Goal: Information Seeking & Learning: Learn about a topic

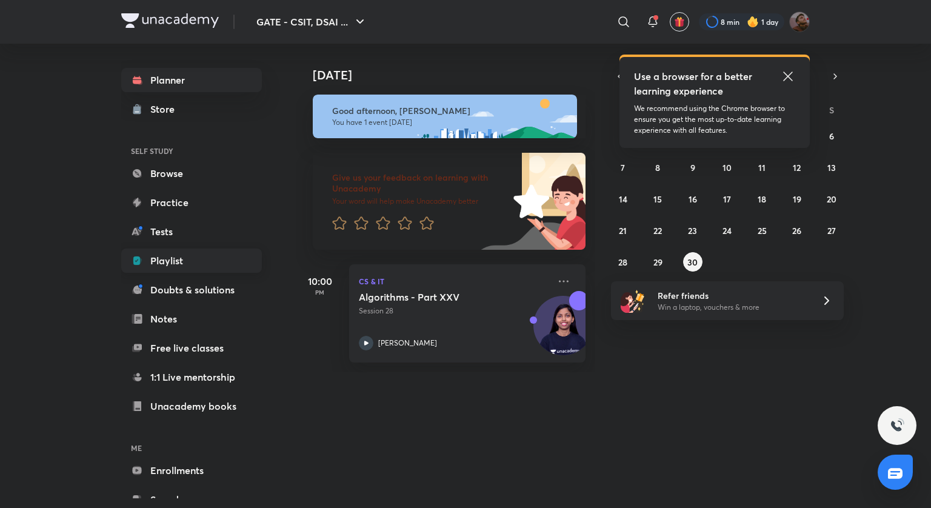
click at [180, 263] on link "Playlist" at bounding box center [191, 261] width 141 height 24
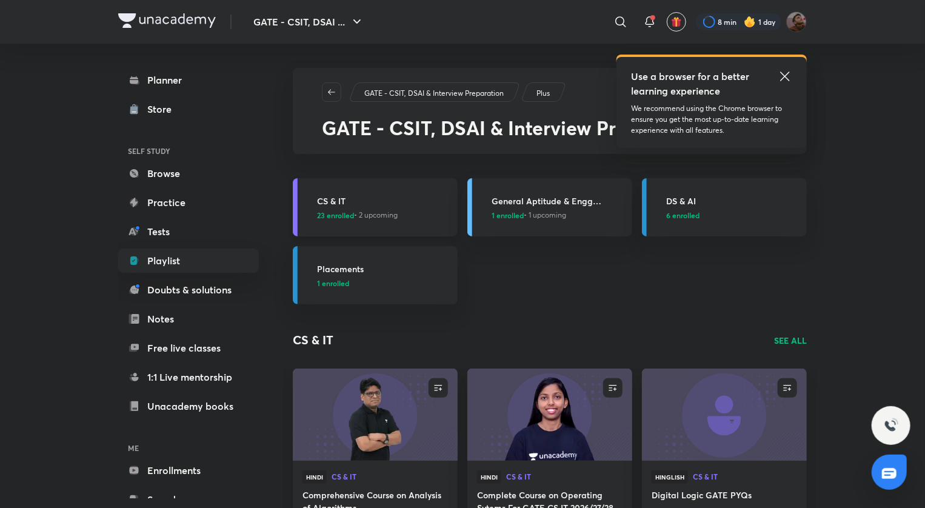
click at [338, 203] on h3 "CS & IT" at bounding box center [383, 201] width 133 height 13
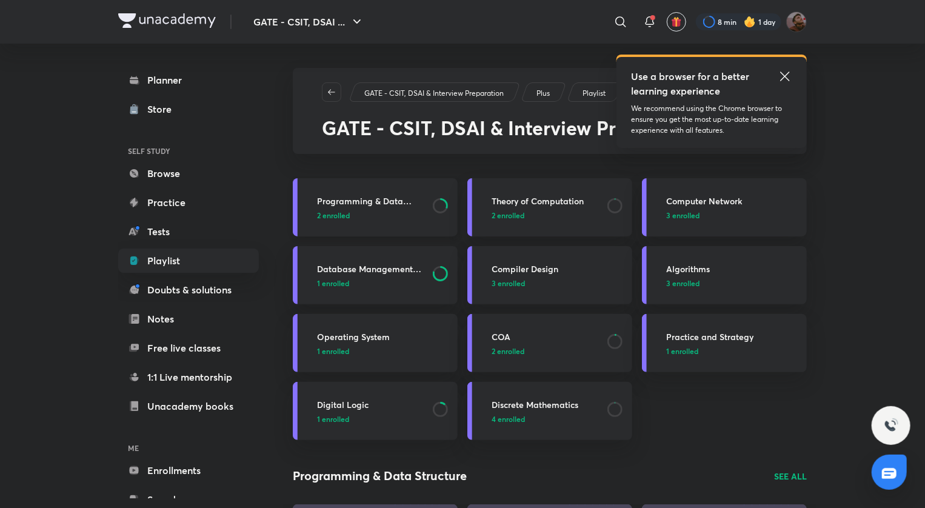
click at [381, 201] on h3 "Programming & Data Structure" at bounding box center [371, 201] width 109 height 13
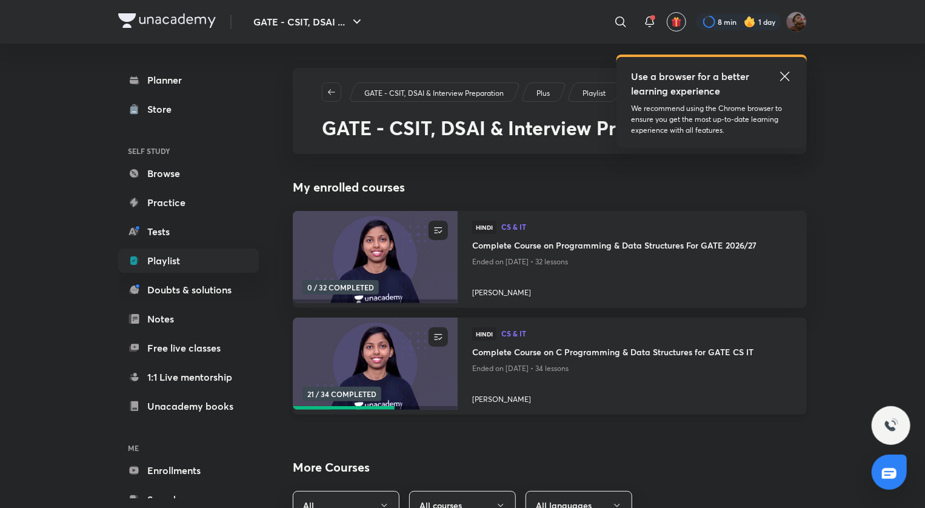
click at [589, 353] on h4 "Complete Course on C Programming & Data Structures for GATE CS IT" at bounding box center [632, 353] width 320 height 15
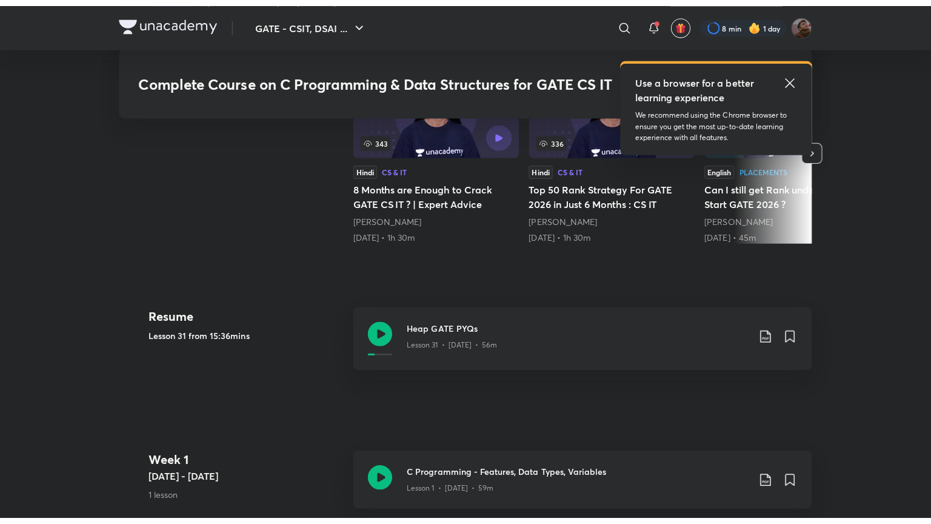
scroll to position [417, 0]
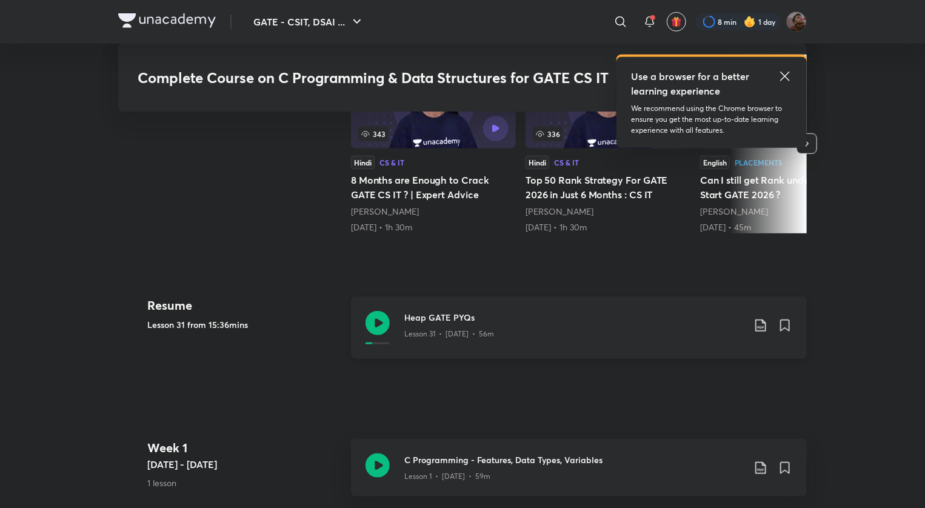
click at [439, 311] on h3 "Heap GATE PYQs" at bounding box center [574, 317] width 340 height 13
